Goal: Task Accomplishment & Management: Manage account settings

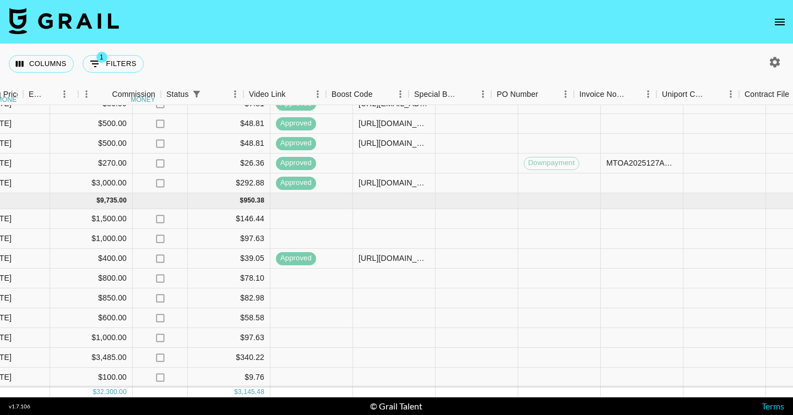
scroll to position [365, 1140]
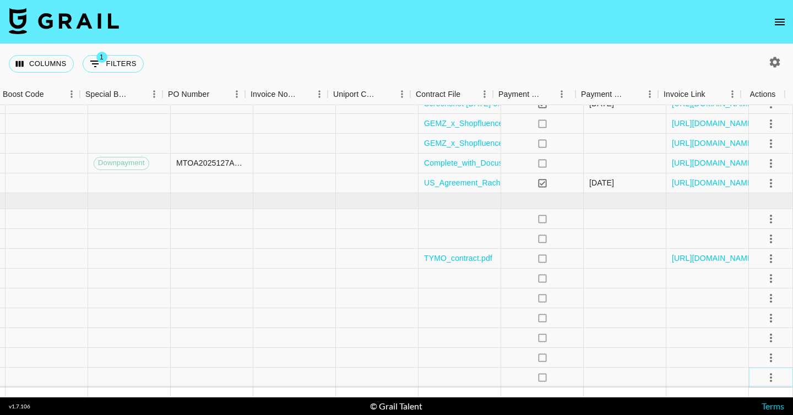
click at [770, 373] on icon "select merge strategy" at bounding box center [771, 377] width 2 height 9
click at [761, 286] on li "Decline" at bounding box center [757, 286] width 72 height 20
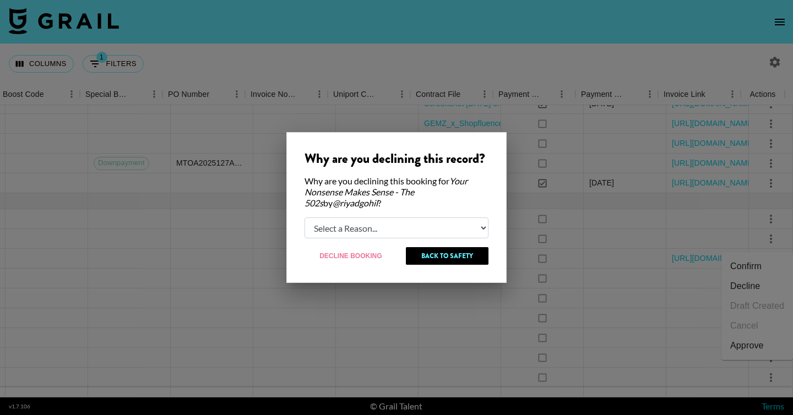
click at [395, 222] on select "Select a Reason... Relogging this deal due to a data issue The [PERSON_NAME] ca…" at bounding box center [396, 227] width 184 height 21
select select "creator_decline"
click at [304, 217] on select "Select a Reason... Relogging this deal due to a data issue The [PERSON_NAME] ca…" at bounding box center [396, 227] width 184 height 21
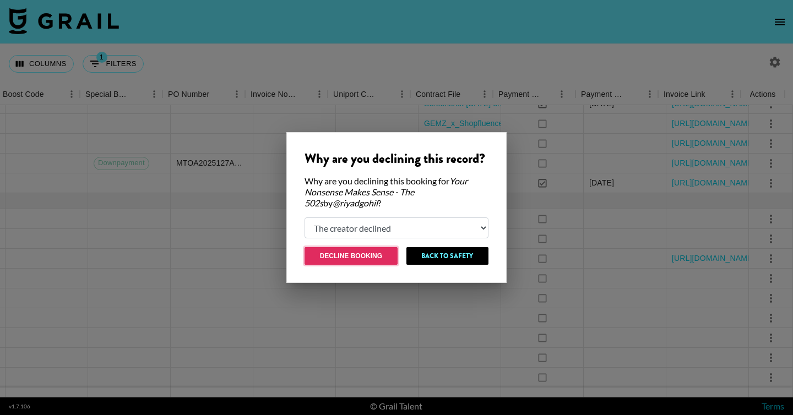
click at [378, 258] on button "Decline Booking" at bounding box center [350, 256] width 93 height 18
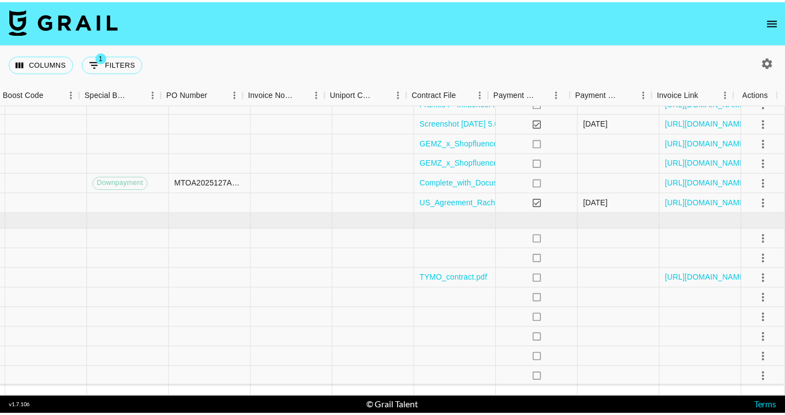
scroll to position [345, 1140]
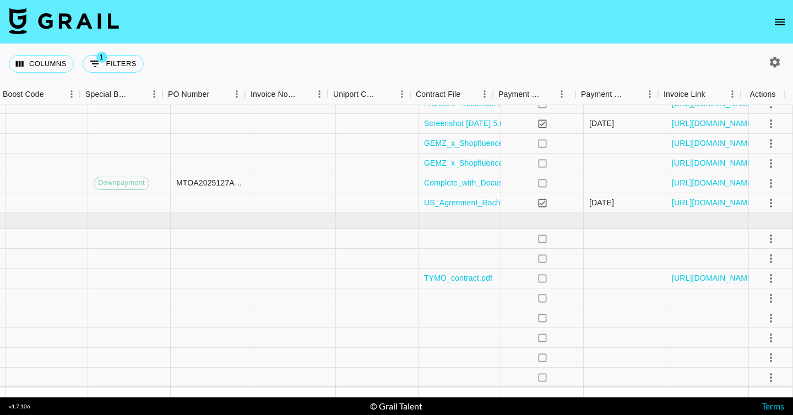
click at [772, 31] on nav at bounding box center [396, 22] width 793 height 44
click at [781, 21] on icon "open drawer" at bounding box center [780, 22] width 10 height 7
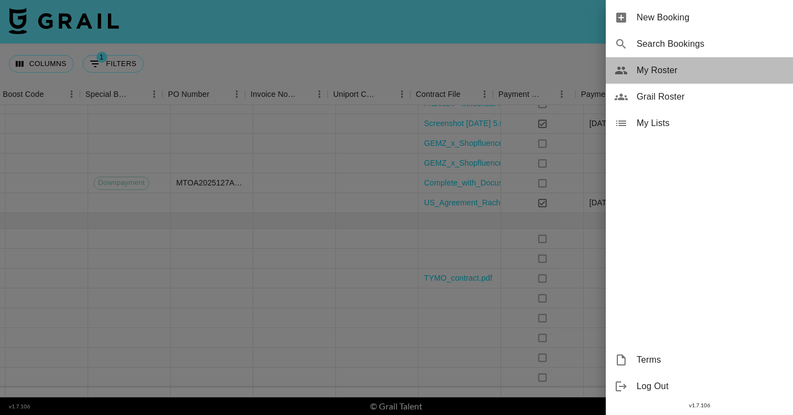
click at [668, 70] on span "My Roster" at bounding box center [711, 70] width 148 height 13
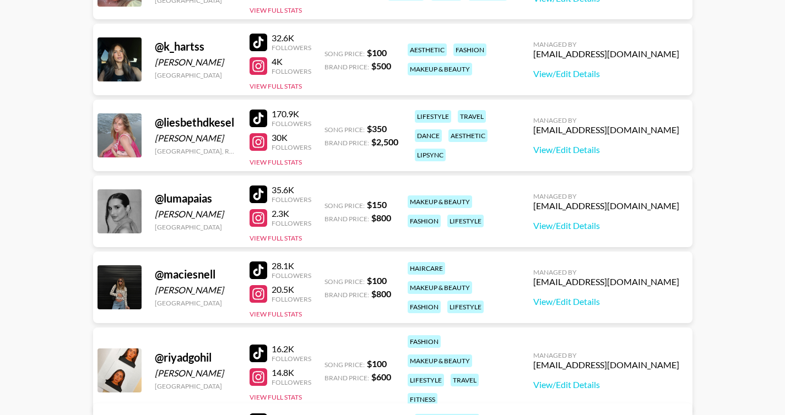
scroll to position [353, 0]
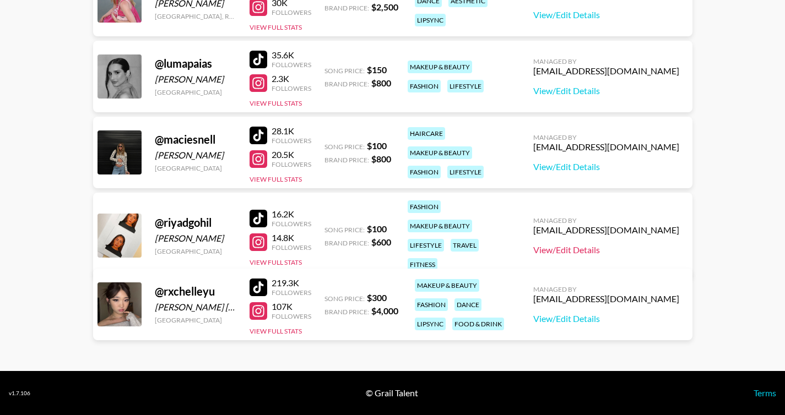
click at [597, 244] on link "View/Edit Details" at bounding box center [606, 249] width 146 height 11
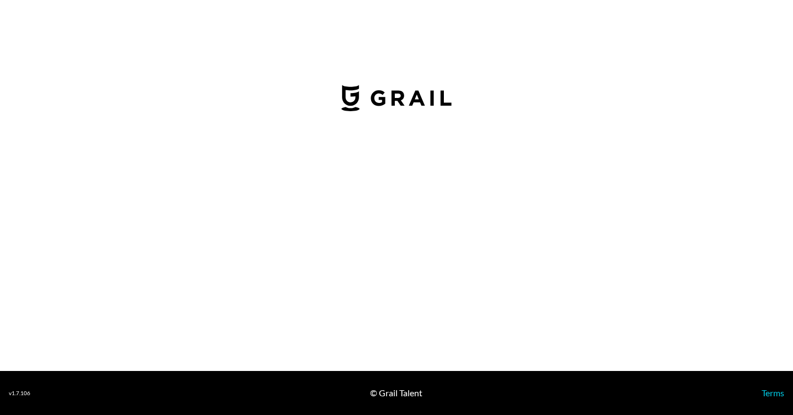
select select "USD"
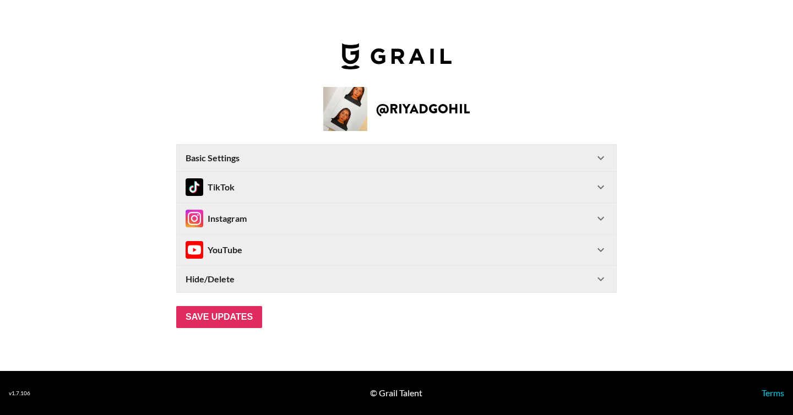
click at [608, 281] on div "Hide/Delete" at bounding box center [396, 279] width 439 height 26
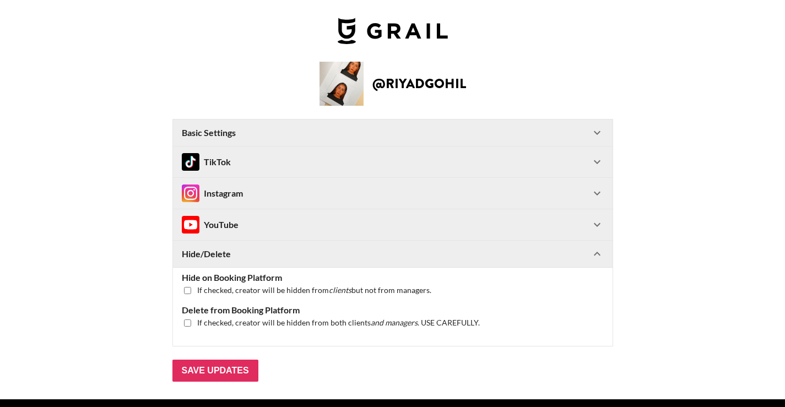
scroll to position [36, 0]
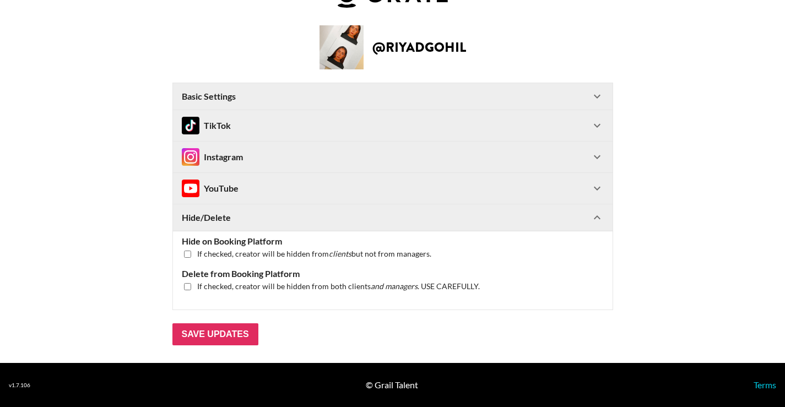
click at [199, 249] on div "If checked, creator will be hidden from clients but not from managers." at bounding box center [393, 254] width 422 height 10
click at [196, 253] on div "If checked, creator will be hidden from clients but not from managers." at bounding box center [393, 254] width 422 height 10
click at [191, 254] on input "checkbox" at bounding box center [187, 254] width 7 height 7
checkbox input "true"
click at [209, 333] on input "Save Updates" at bounding box center [215, 334] width 86 height 22
